Goal: Check status: Check status

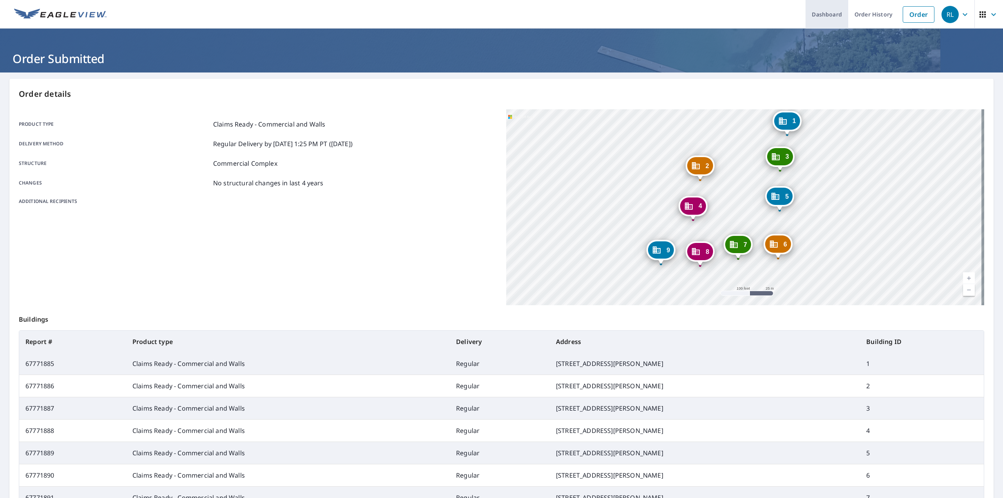
click at [826, 15] on link "Dashboard" at bounding box center [827, 14] width 43 height 29
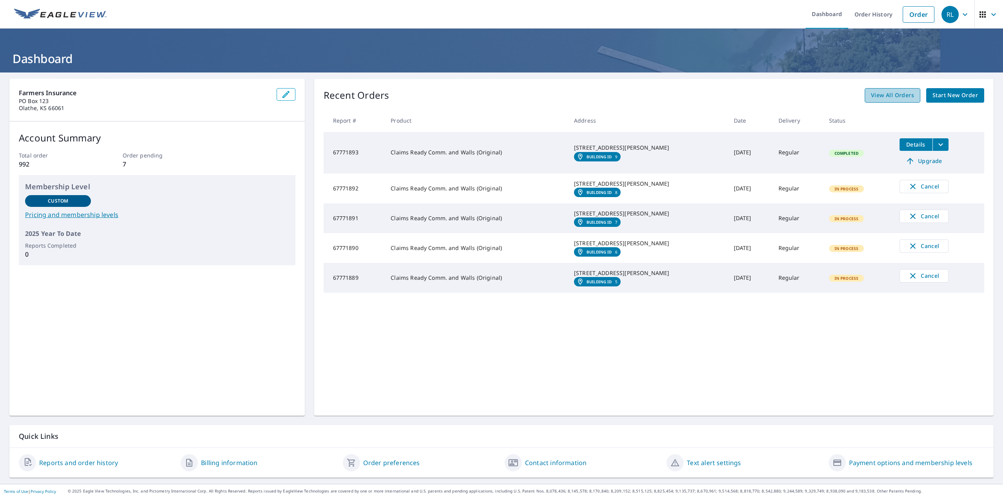
click at [893, 95] on span "View All Orders" at bounding box center [892, 96] width 43 height 10
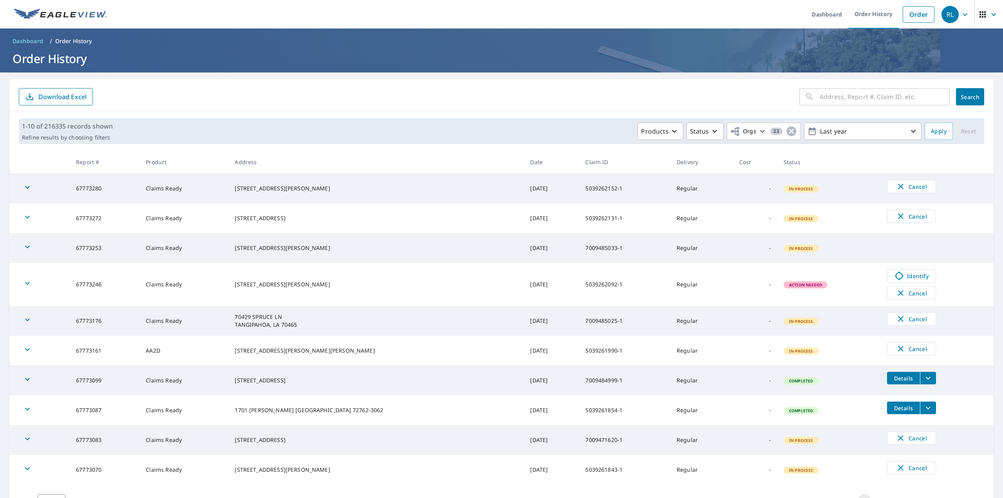
scroll to position [38, 0]
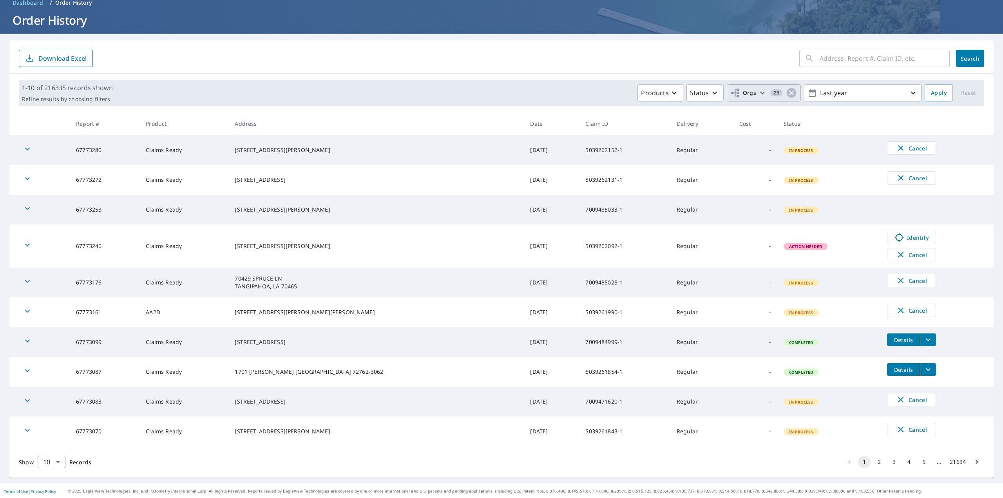
click at [748, 93] on span "Orgs" at bounding box center [744, 93] width 26 height 10
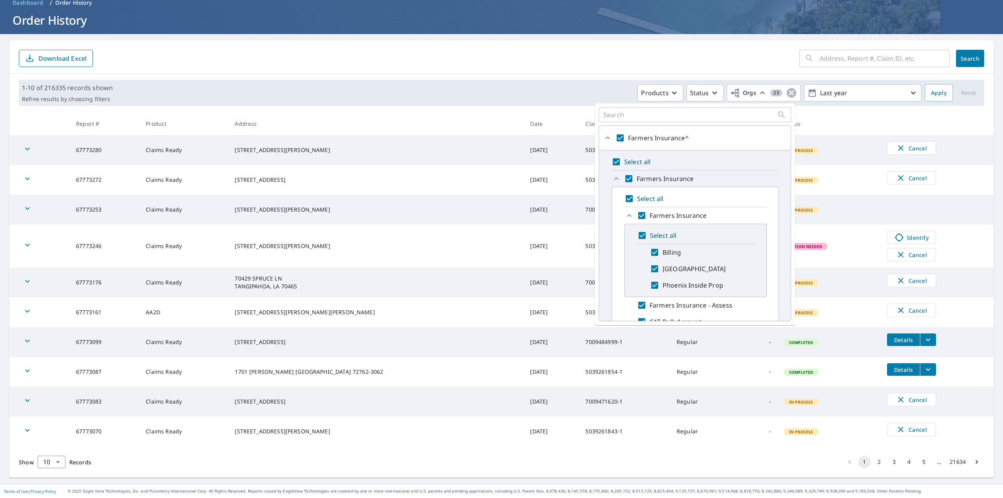
click at [535, 82] on div "1-10 of 216335 records shown Refine results by choosing filters Products Status…" at bounding box center [502, 93] width 966 height 26
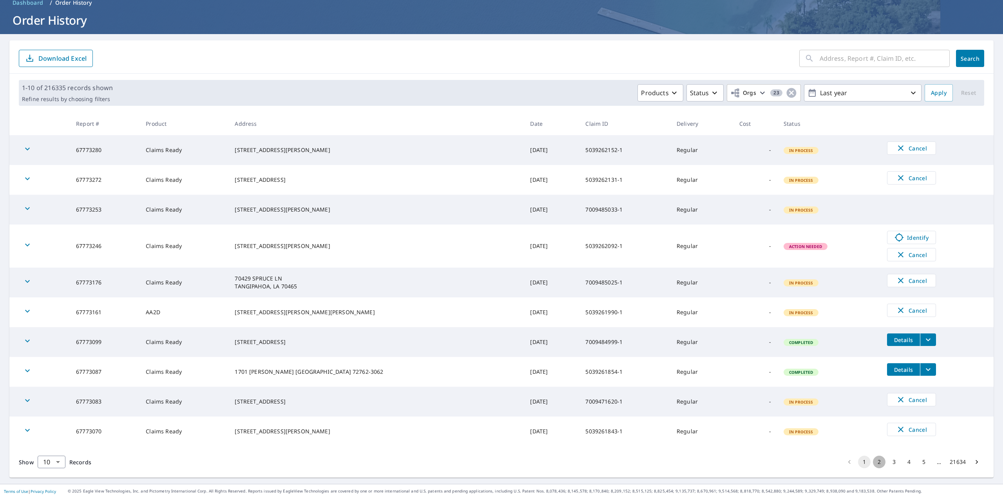
click at [873, 462] on button "2" at bounding box center [879, 462] width 13 height 13
